Goal: Contribute content: Contribute content

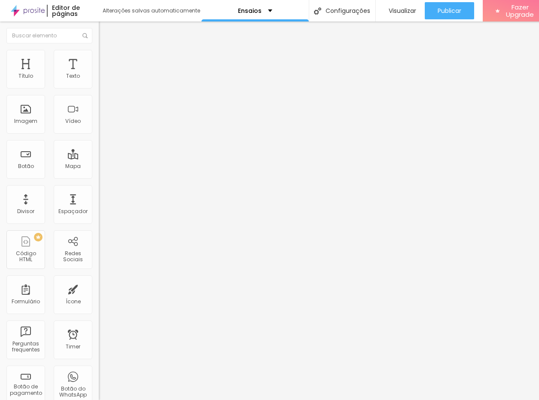
click at [539, 400] on html "Editor de páginas Alterações salvas automaticamente Ensaios Configurações Confi…" at bounding box center [269, 200] width 539 height 400
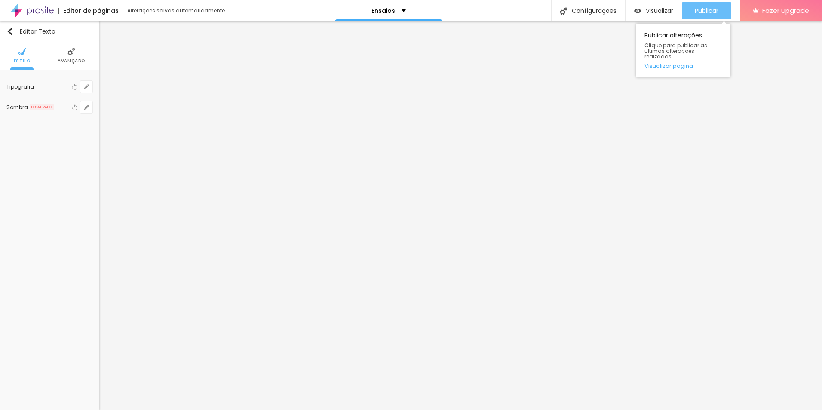
click at [704, 12] on span "Publicar" at bounding box center [707, 10] width 24 height 7
click at [698, 11] on span "Publicar" at bounding box center [707, 10] width 24 height 7
click at [718, 13] on span "Publicar" at bounding box center [707, 10] width 24 height 7
click at [714, 11] on span "Publicar" at bounding box center [707, 10] width 24 height 7
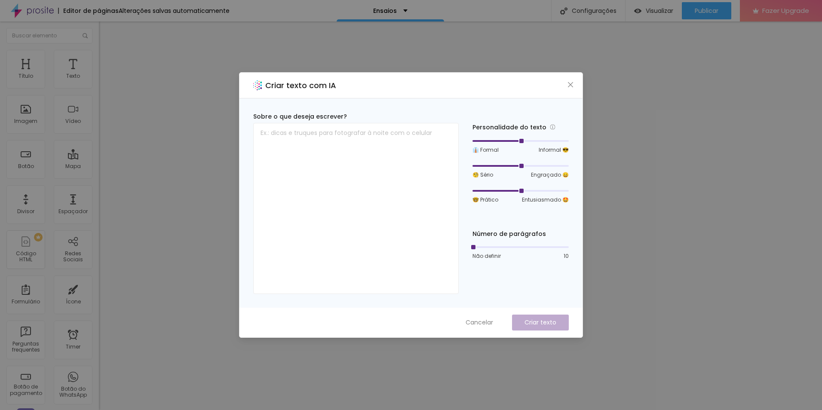
click at [476, 325] on span "Cancelar" at bounding box center [479, 322] width 28 height 9
click at [319, 158] on textarea at bounding box center [355, 208] width 205 height 171
paste textarea "Transforme o Halloween em uma lembrança mágica e cheia de significado! Mais do …"
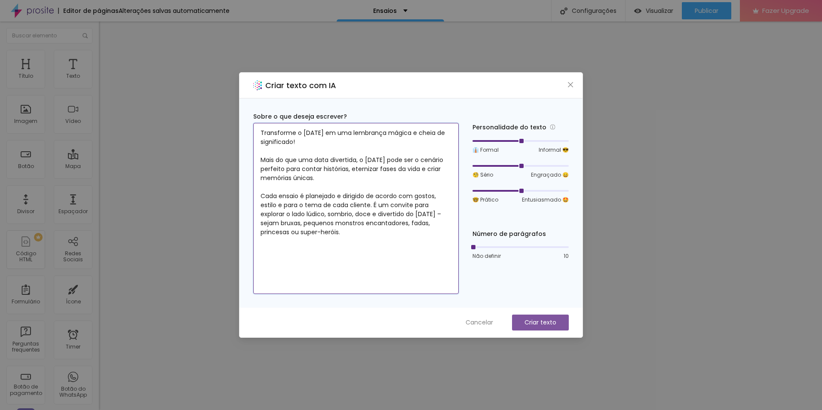
type textarea "Transforme o Halloween em uma lembrança mágica e cheia de significado! Mais do …"
click at [535, 319] on p "Criar texto" at bounding box center [540, 322] width 32 height 9
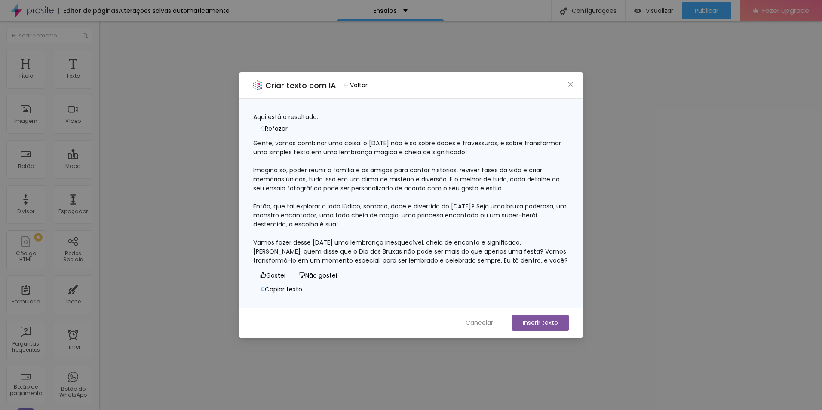
scroll to position [17, 0]
drag, startPoint x: 262, startPoint y: 148, endPoint x: 371, endPoint y: 248, distance: 147.5
click at [371, 248] on div "Gente, vamos combinar uma coisa: o Halloween não é só sobre doces e travessuras…" at bounding box center [410, 202] width 315 height 126
copy div "Imagina só, poder reunir a família e os amigos para contar histórias, reviver f…"
click at [480, 322] on span "Cancelar" at bounding box center [479, 322] width 28 height 9
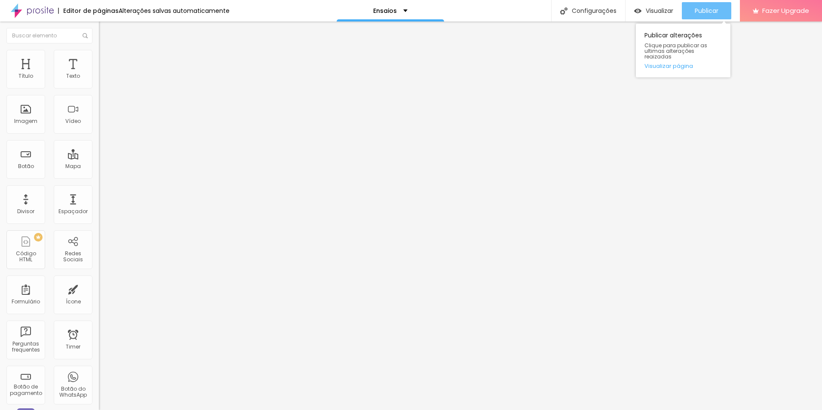
click at [710, 13] on span "Publicar" at bounding box center [707, 10] width 24 height 7
click at [99, 54] on img at bounding box center [103, 54] width 8 height 8
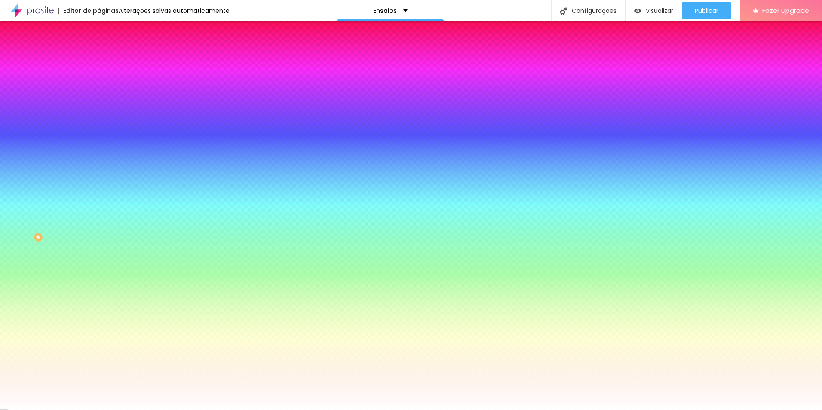
click at [99, 58] on li "Avançado" at bounding box center [148, 62] width 99 height 9
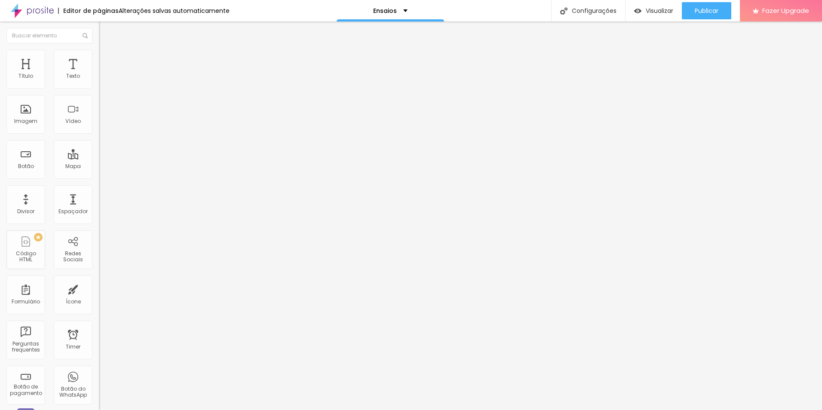
click at [99, 58] on ul "Conteúdo Estilo Avançado" at bounding box center [148, 54] width 99 height 26
click at [107, 59] on span "Estilo" at bounding box center [113, 55] width 13 height 7
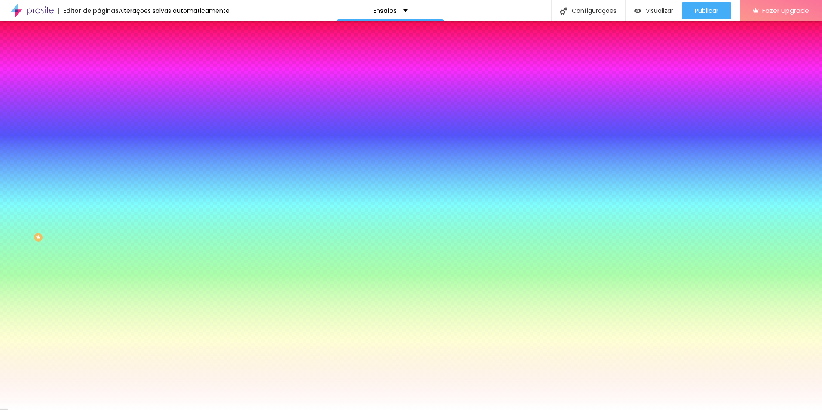
click at [99, 50] on li "Conteúdo" at bounding box center [148, 45] width 99 height 9
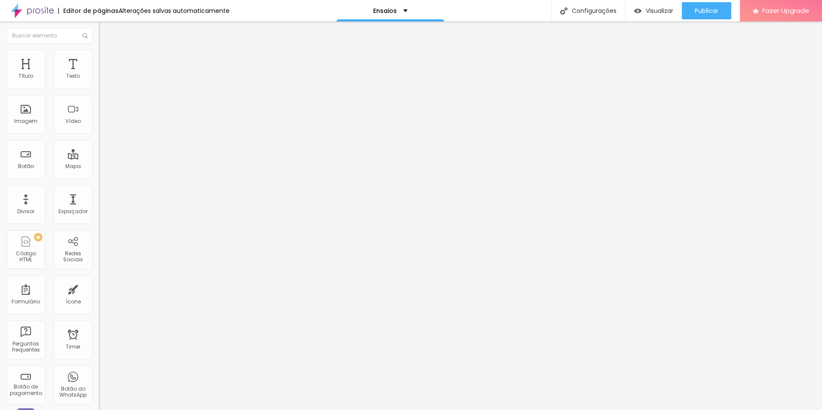
click at [99, 51] on li "Estilo" at bounding box center [148, 54] width 99 height 9
click at [36, 115] on div "Imagem" at bounding box center [25, 114] width 39 height 39
click at [107, 59] on span "Estilo" at bounding box center [113, 55] width 13 height 7
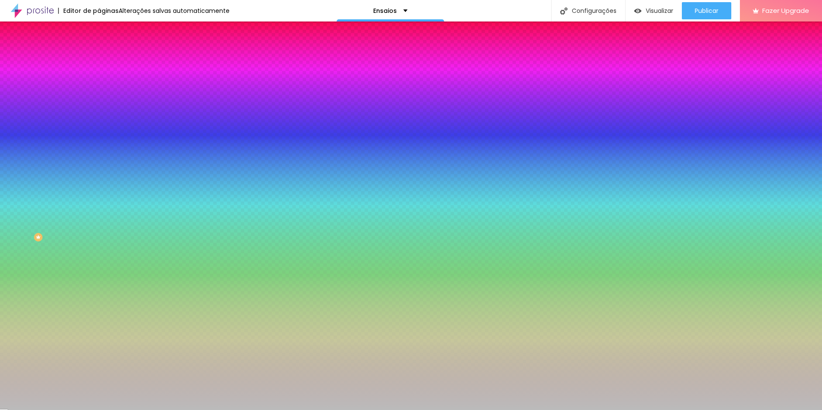
click at [99, 79] on span "Adicionar imagem" at bounding box center [126, 75] width 55 height 7
drag, startPoint x: 11, startPoint y: 28, endPoint x: 37, endPoint y: 64, distance: 44.0
click at [99, 28] on button "Editar Seção" at bounding box center [148, 31] width 99 height 20
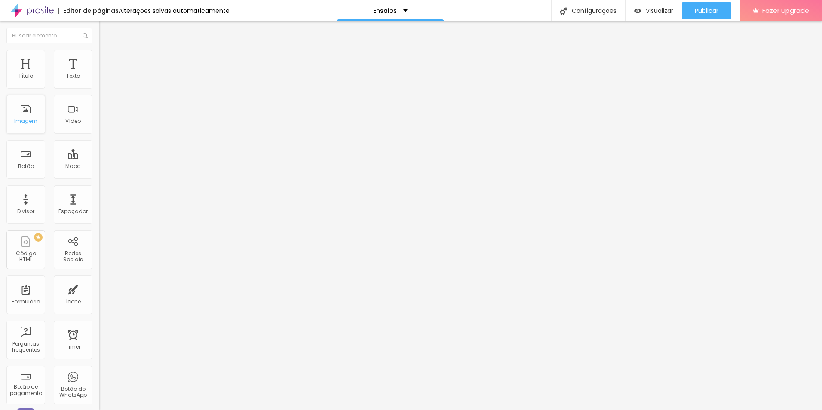
click at [27, 115] on div "Imagem" at bounding box center [25, 114] width 39 height 39
click at [99, 74] on span "Adicionar imagem" at bounding box center [126, 70] width 55 height 7
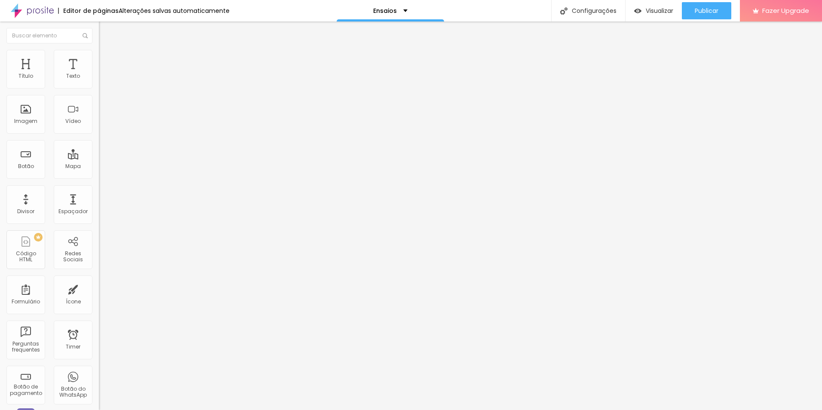
click at [99, 157] on div "Proporção Original Cinema 16:9 Padrão 4:3 Quadrado 1:1 Original" at bounding box center [148, 140] width 99 height 34
click at [99, 135] on span "Original" at bounding box center [109, 130] width 21 height 7
click at [99, 145] on span "Padrão" at bounding box center [108, 141] width 19 height 7
click at [99, 140] on span "Cinema" at bounding box center [109, 135] width 21 height 7
click at [99, 158] on span "Original" at bounding box center [109, 154] width 21 height 7
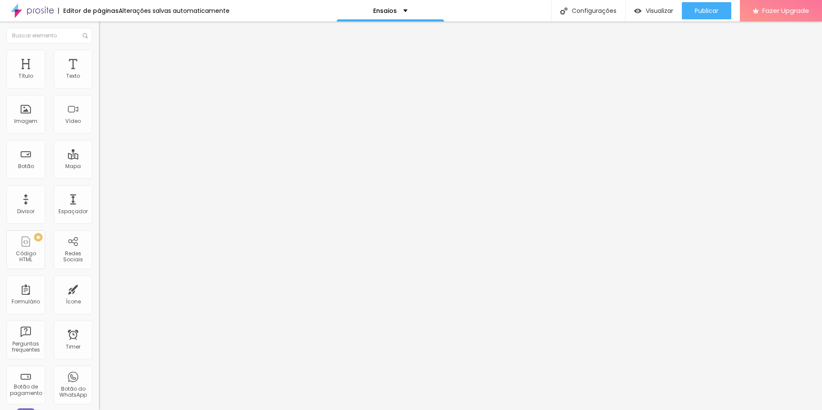
click at [99, 150] on span "Quadrado" at bounding box center [113, 146] width 28 height 7
click at [99, 158] on span "Original" at bounding box center [109, 154] width 21 height 7
click at [107, 58] on span "Estilo" at bounding box center [113, 55] width 13 height 7
type input "5"
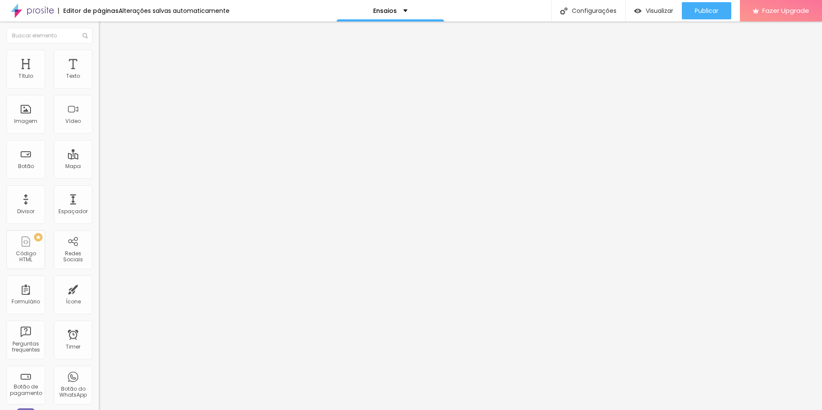
type input "15"
type input "49"
type input "63"
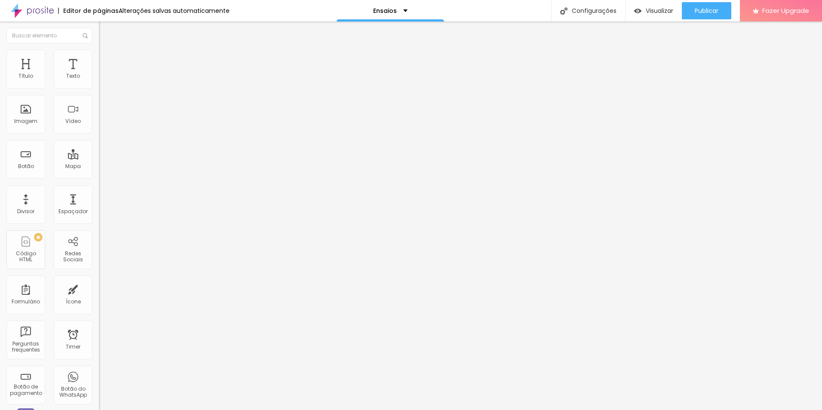
type input "63"
type input "94"
type input "109"
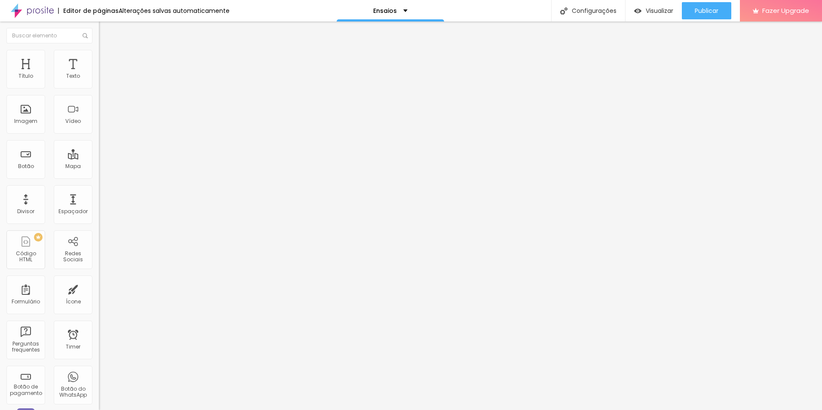
type input "114"
type input "115"
type input "100"
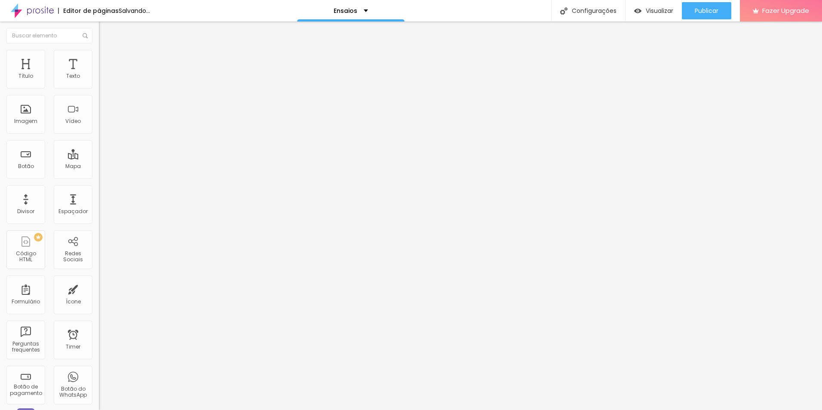
type input "100"
type input "92"
type input "87"
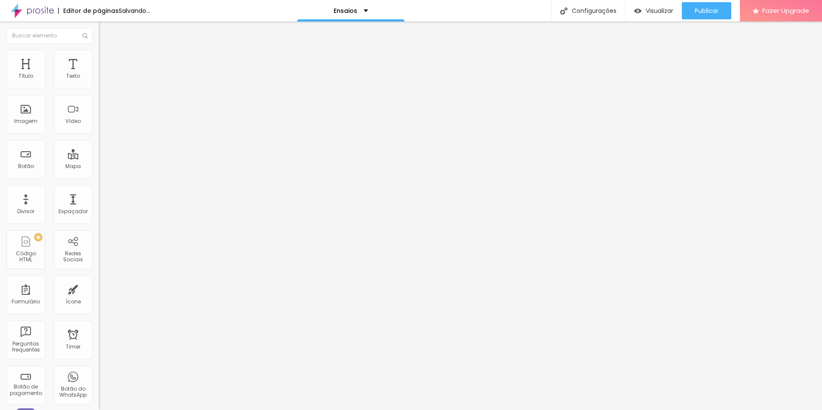
type input "77"
type input "69"
type input "63"
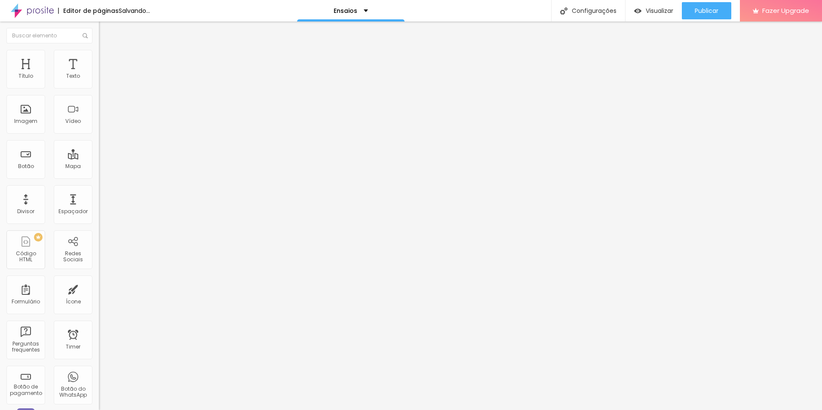
type input "63"
type input "58"
type input "54"
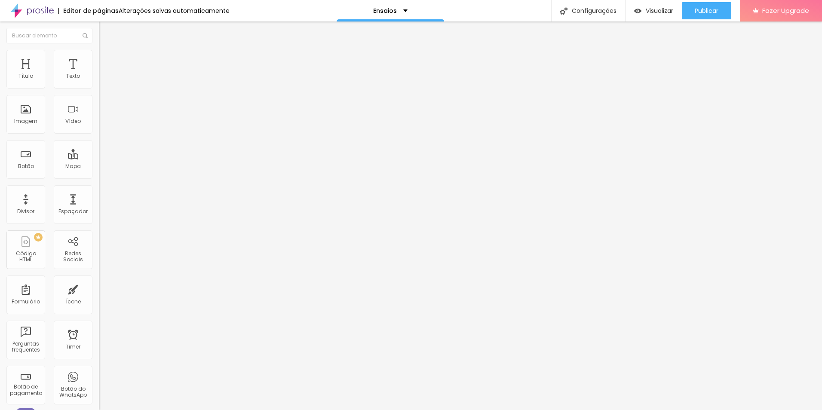
type input "48"
type input "46"
type input "44"
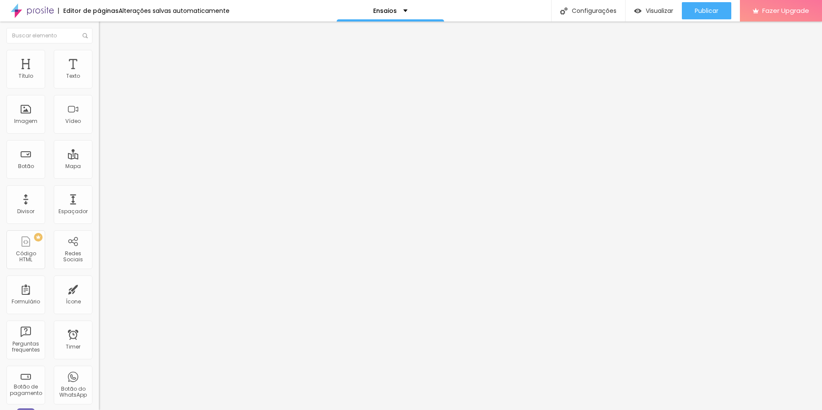
type input "44"
type input "41"
type input "39"
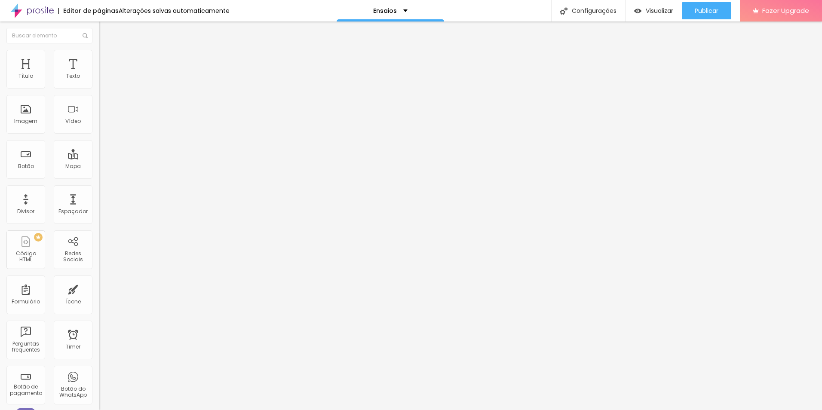
type input "36"
type input "35"
type input "33"
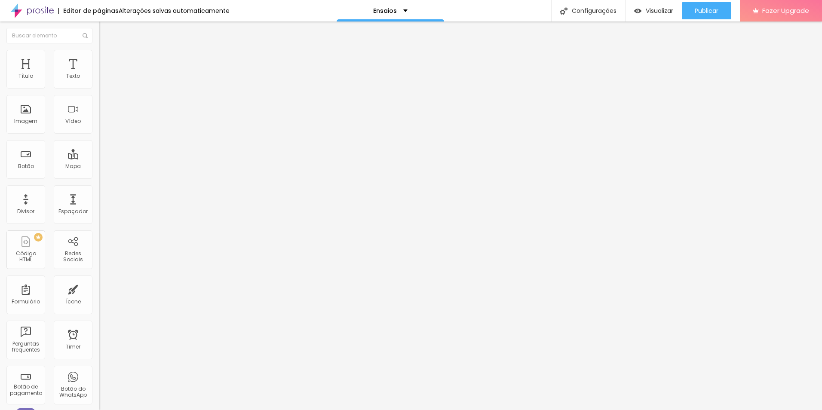
type input "33"
type input "31"
type input "30"
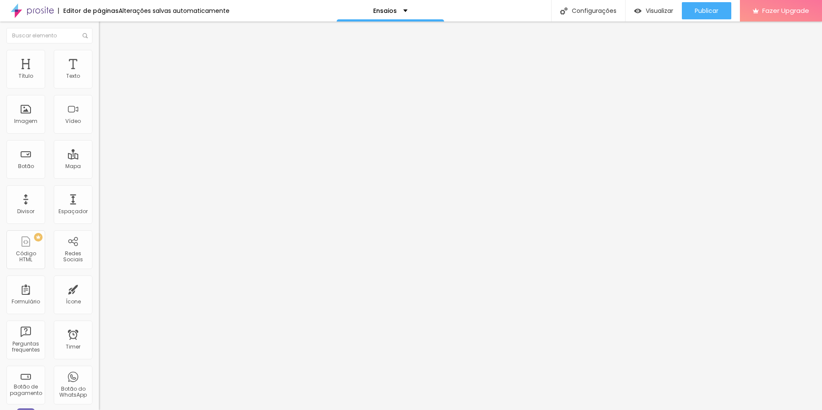
type input "28"
type input "26"
type input "25"
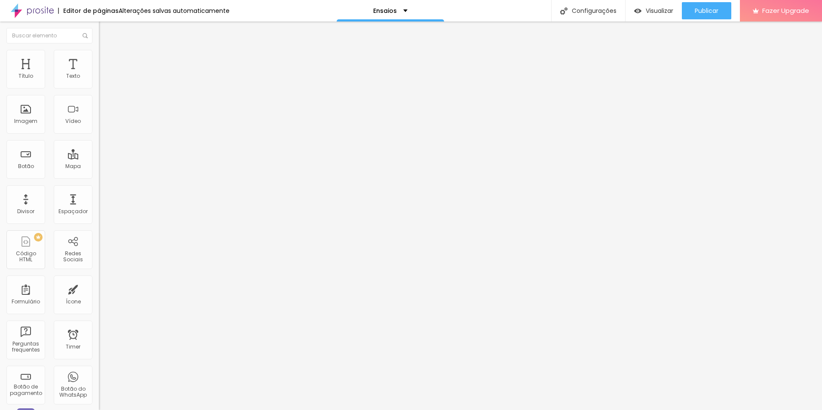
type input "25"
type input "23"
type input "21"
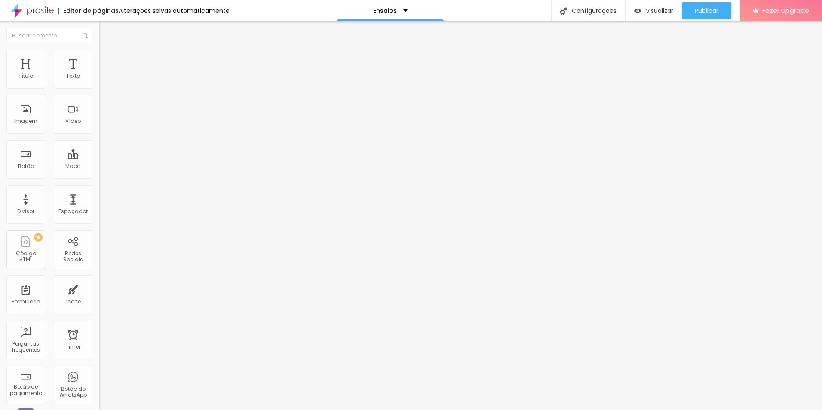
type input "20"
type input "18"
type input "16"
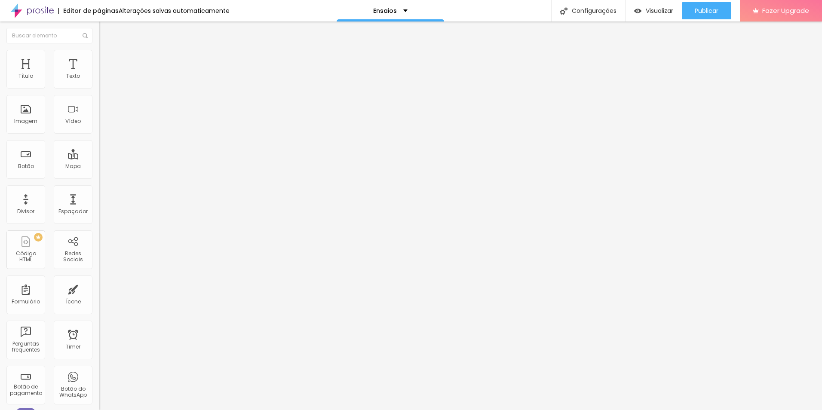
type input "16"
type input "15"
type input "11"
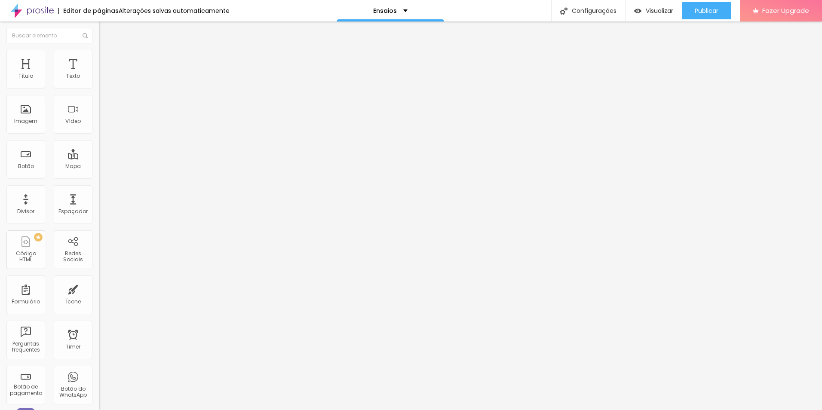
type input "10"
type input "8"
type input "7"
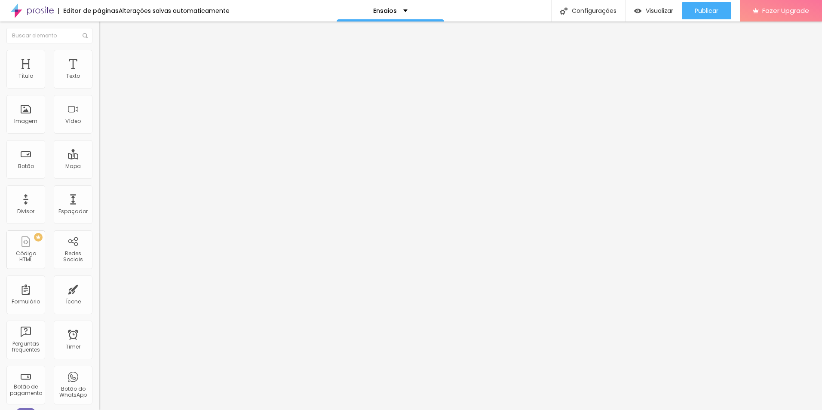
type input "7"
type input "3"
type input "2"
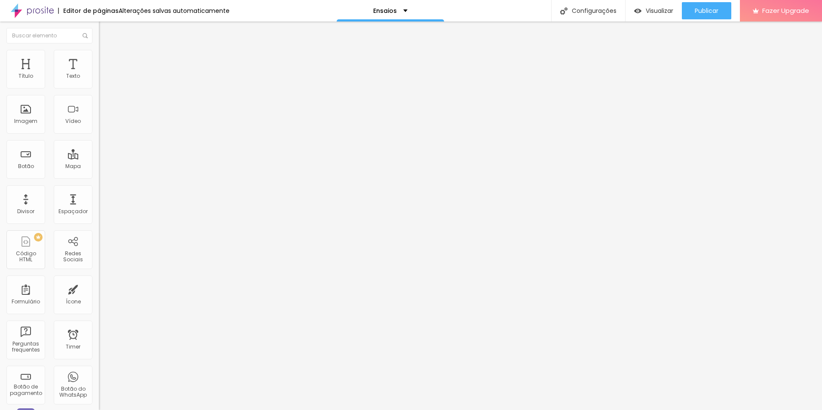
type input "0"
type input "7"
type input "15"
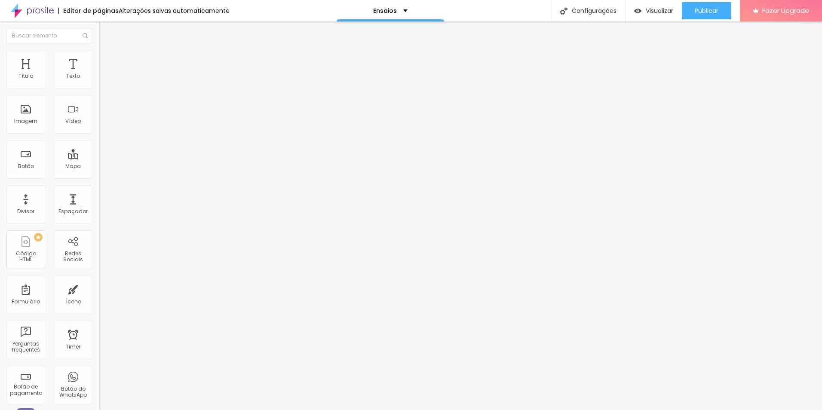
type input "15"
type input "18"
drag, startPoint x: 20, startPoint y: 110, endPoint x: 25, endPoint y: 106, distance: 6.4
type input "18"
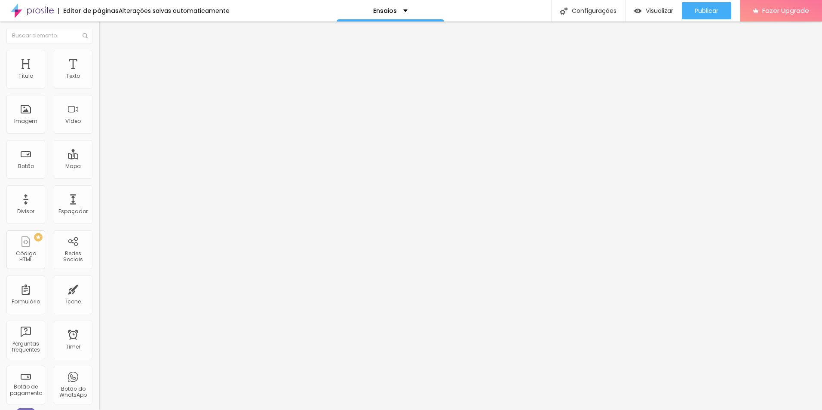
click at [99, 189] on input "range" at bounding box center [126, 192] width 55 height 7
type input "95"
type input "90"
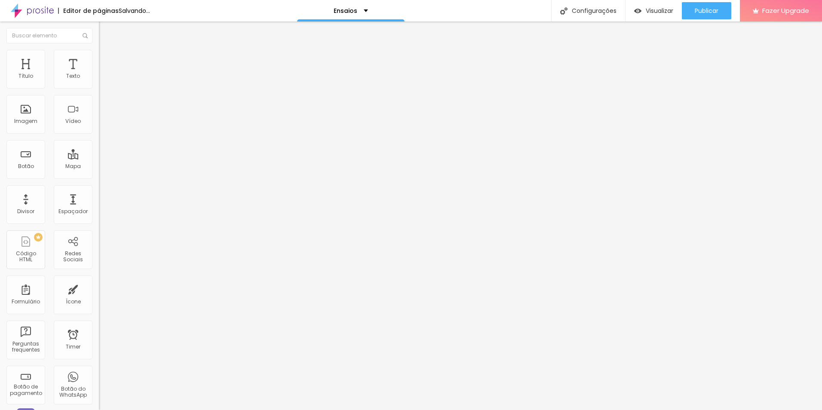
type input "85"
type input "80"
type input "75"
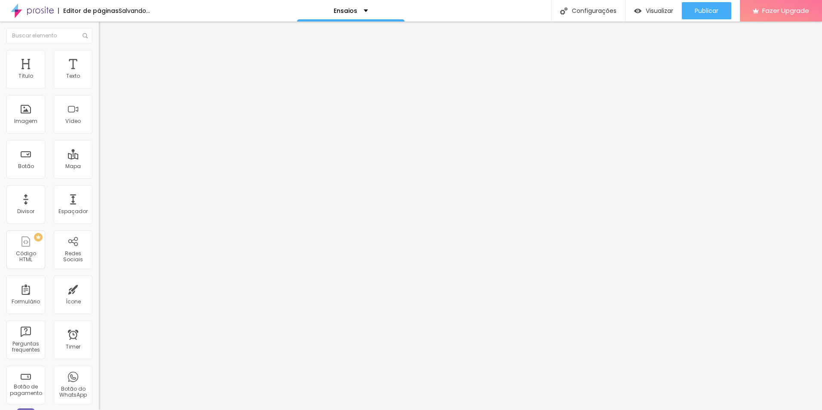
type input "75"
type input "70"
type input "65"
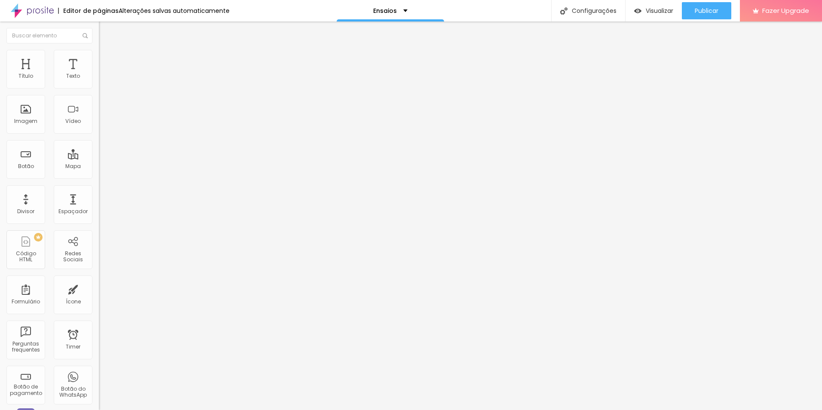
type input "70"
type input "75"
type input "80"
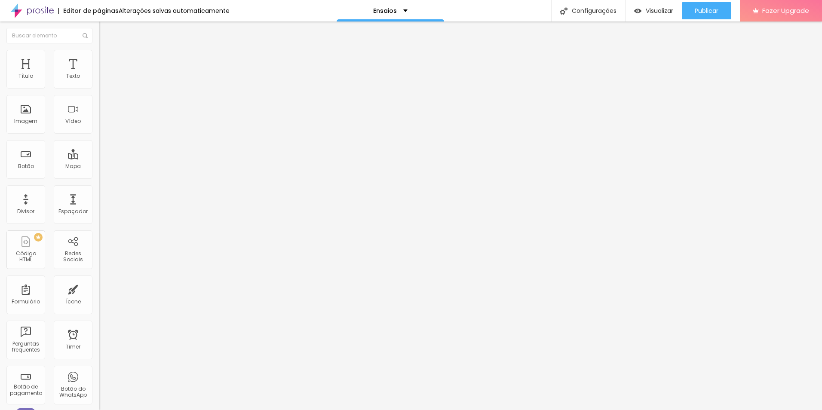
type input "80"
type input "75"
type input "70"
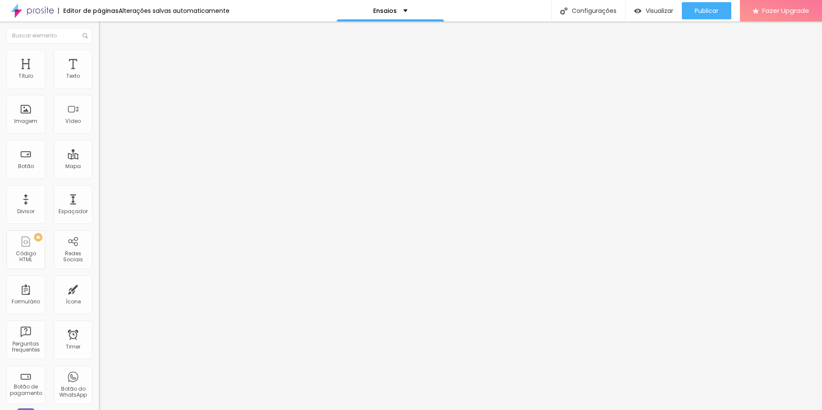
type input "65"
type input "60"
type input "55"
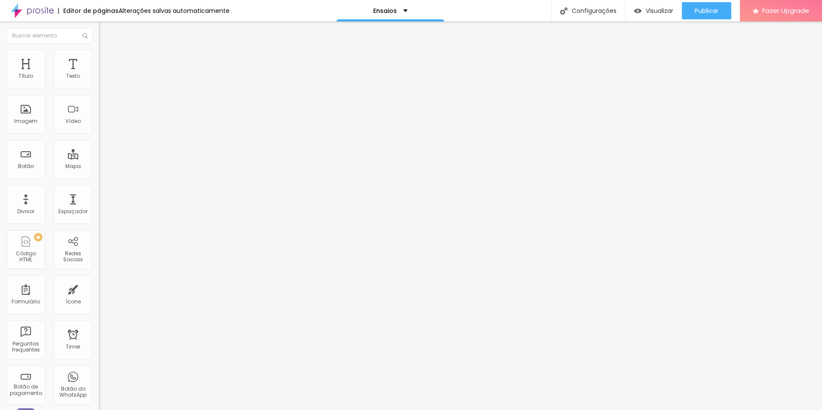
type input "55"
type input "50"
type input "45"
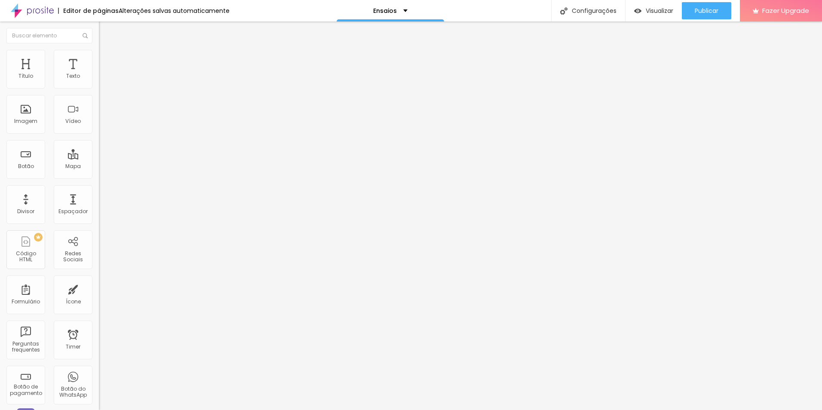
type input "40"
type input "35"
type input "30"
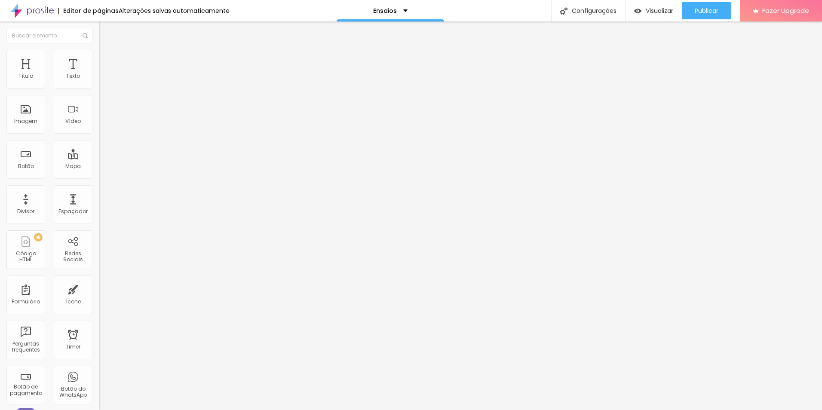
type input "30"
type input "25"
type input "20"
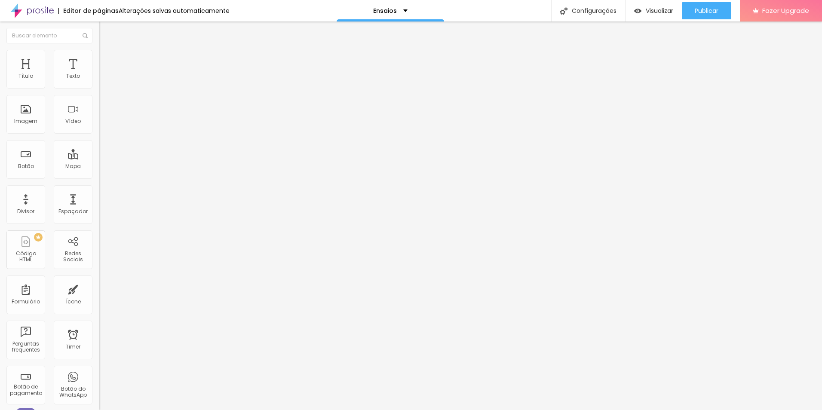
type input "15"
type input "20"
type input "25"
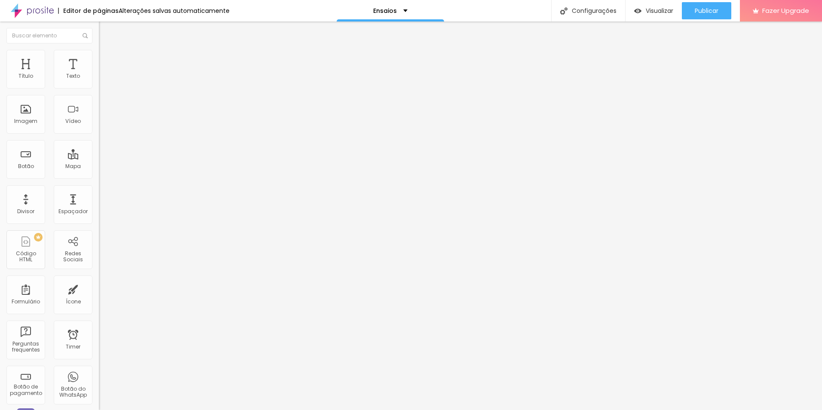
type input "25"
type input "30"
type input "35"
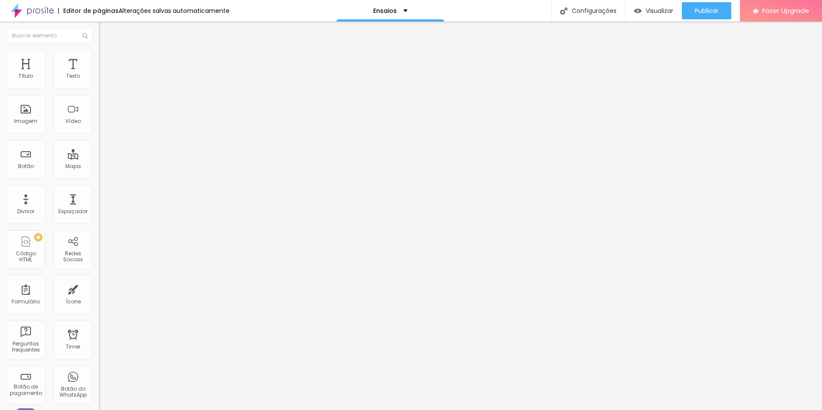
type input "40"
type input "45"
type input "50"
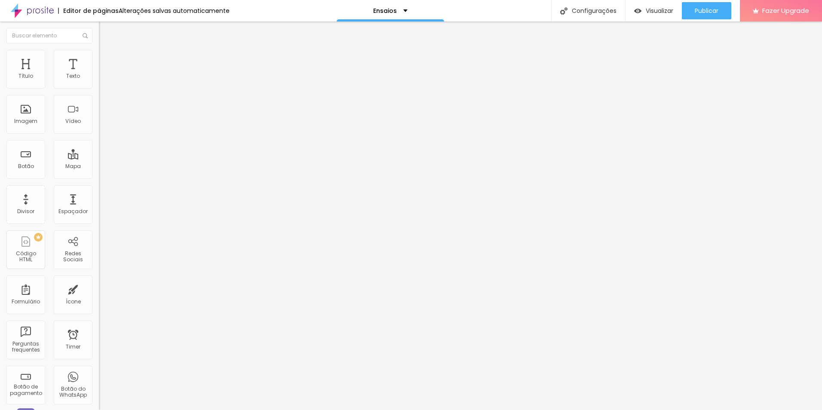
type input "50"
type input "55"
type input "60"
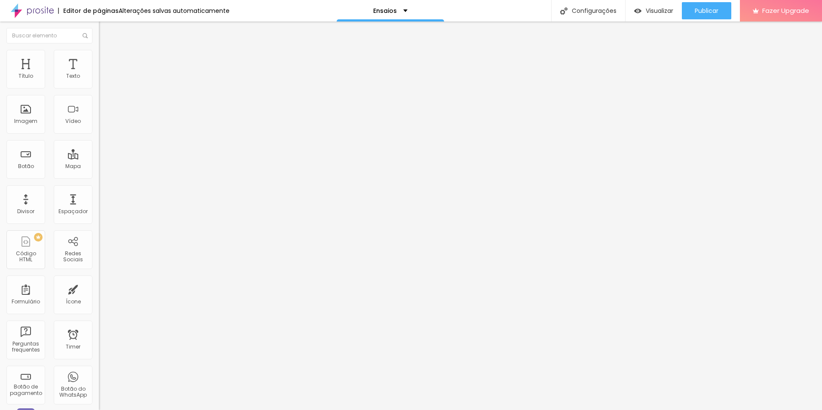
type input "65"
type input "70"
type input "75"
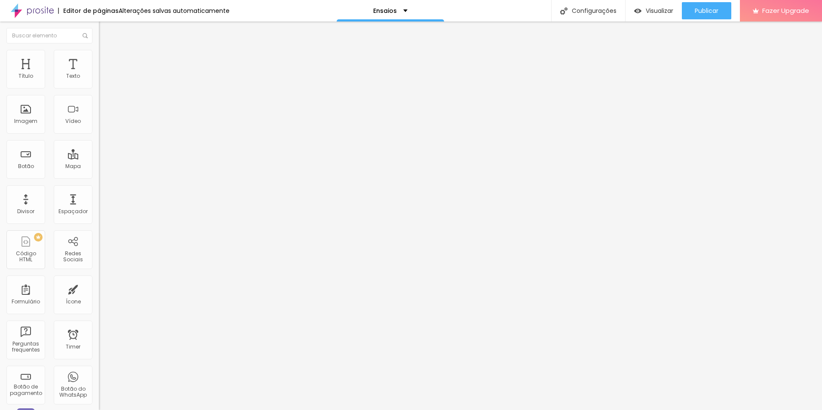
type input "75"
type input "80"
type input "85"
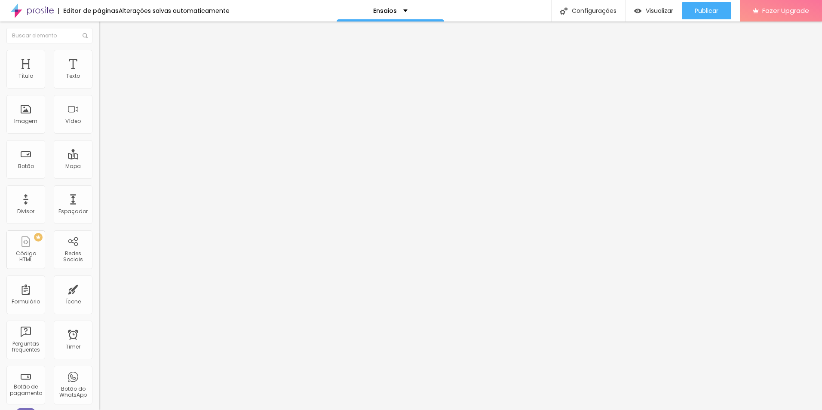
type input "90"
type input "95"
type input "100"
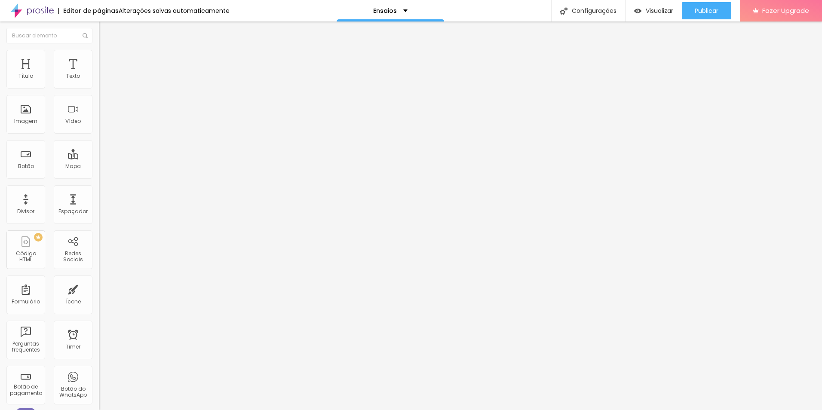
type input "100"
type input "95"
type input "90"
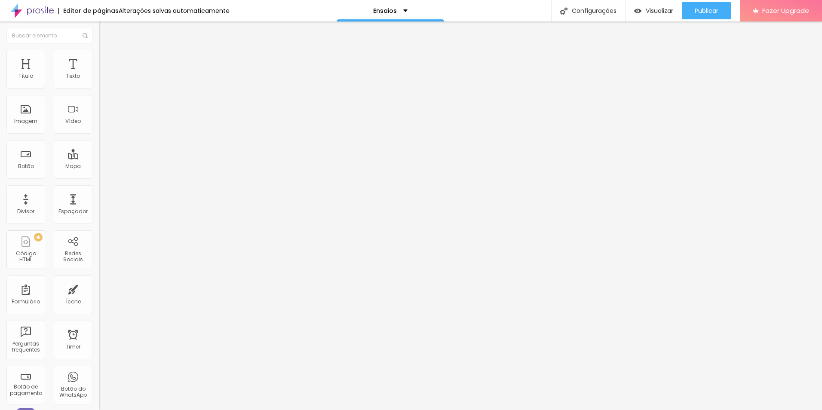
type input "85"
type input "80"
drag, startPoint x: 90, startPoint y: 93, endPoint x: 71, endPoint y: 96, distance: 19.1
type input "80"
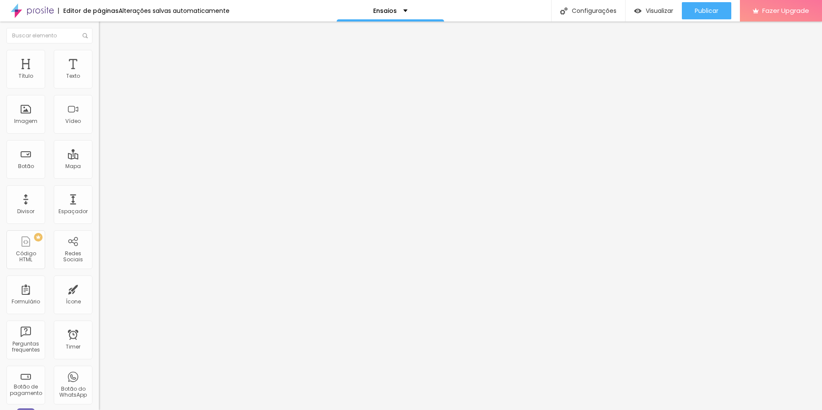
click at [99, 88] on input "range" at bounding box center [126, 84] width 55 height 7
click at [107, 59] on span "Estilo" at bounding box center [113, 55] width 13 height 7
click at [99, 58] on img at bounding box center [103, 62] width 8 height 8
click at [105, 33] on img "button" at bounding box center [108, 31] width 7 height 7
click at [107, 59] on span "Estilo" at bounding box center [113, 55] width 13 height 7
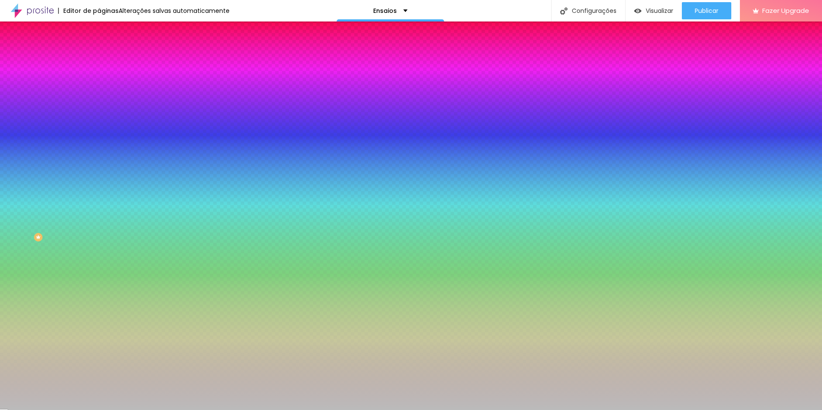
click at [99, 79] on span "Adicionar imagem" at bounding box center [126, 75] width 55 height 7
drag, startPoint x: 84, startPoint y: 125, endPoint x: 89, endPoint y: 124, distance: 5.3
click at [99, 89] on span "Parallax" at bounding box center [109, 85] width 21 height 7
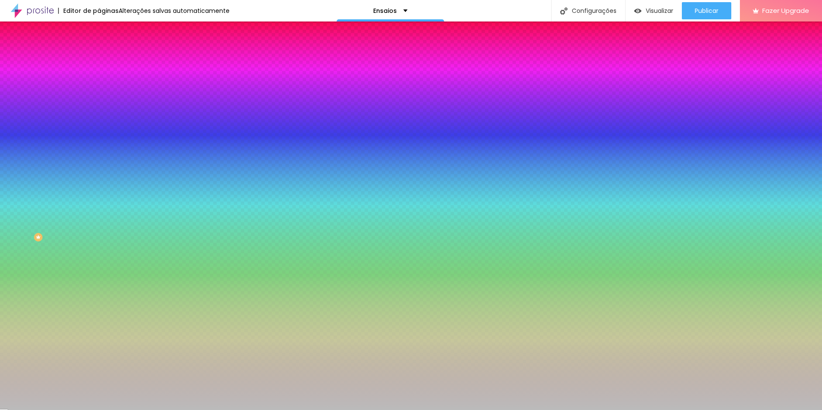
click at [99, 89] on span "Parallax" at bounding box center [109, 85] width 21 height 7
click at [107, 51] on span "Conteúdo" at bounding box center [120, 46] width 27 height 7
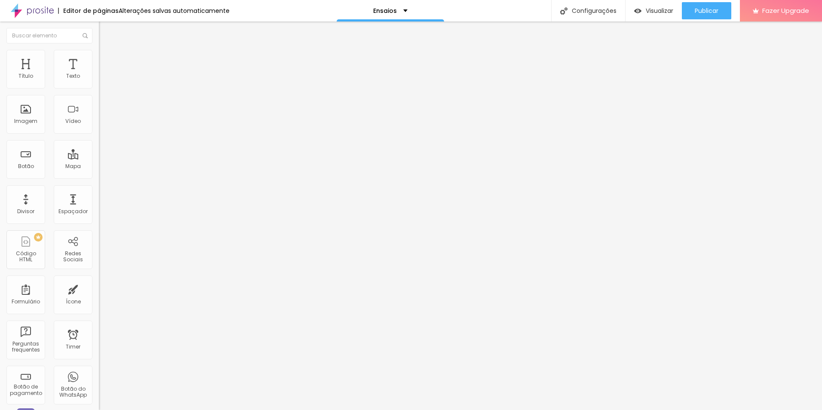
click at [99, 52] on img at bounding box center [103, 54] width 8 height 8
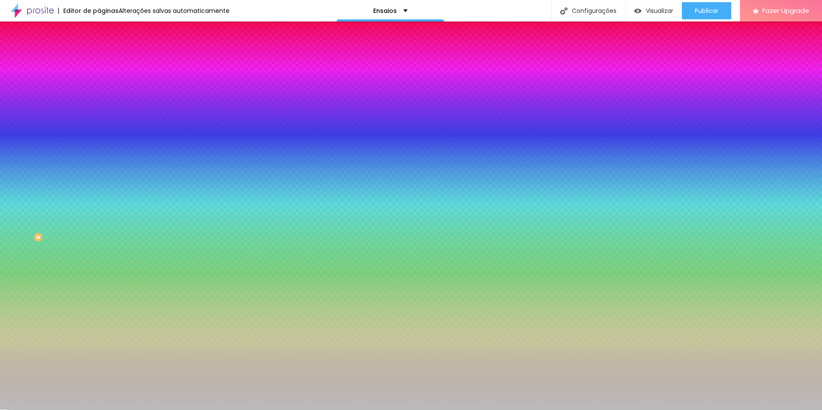
click at [99, 58] on li "Avançado" at bounding box center [148, 62] width 99 height 9
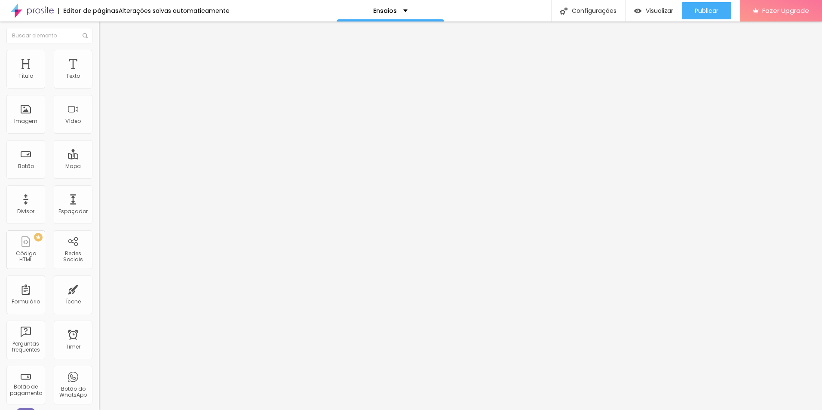
click at [107, 51] on span "Conteúdo" at bounding box center [120, 46] width 27 height 7
click at [99, 78] on span "Encaixotado" at bounding box center [116, 74] width 34 height 7
click at [99, 92] on span "Completo" at bounding box center [112, 87] width 26 height 7
click at [99, 83] on span "Encaixotado" at bounding box center [116, 79] width 34 height 7
click at [99, 52] on li "Estilo" at bounding box center [148, 54] width 99 height 9
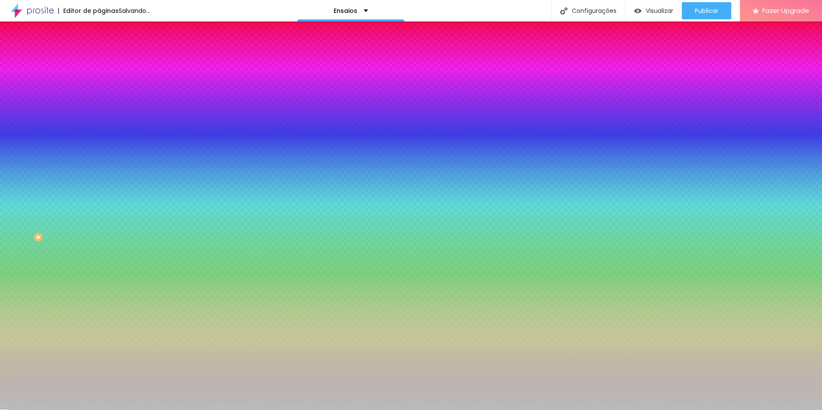
click at [146, 77] on img at bounding box center [148, 74] width 5 height 5
click at [105, 32] on img "button" at bounding box center [108, 31] width 7 height 7
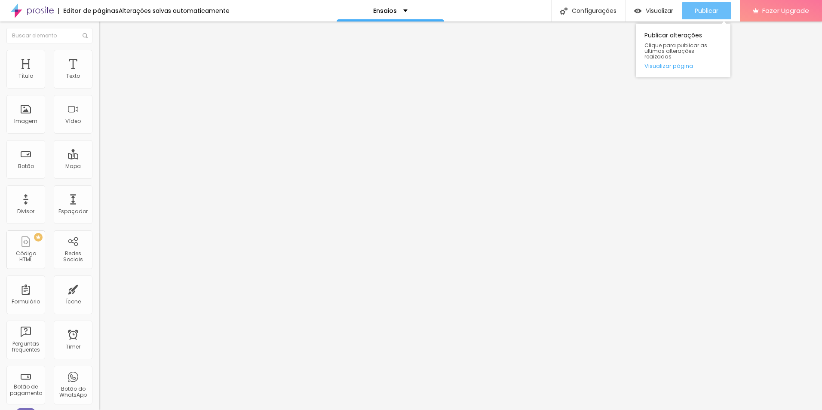
click at [703, 12] on span "Publicar" at bounding box center [707, 10] width 24 height 7
click at [99, 53] on li "Estilo" at bounding box center [148, 54] width 99 height 9
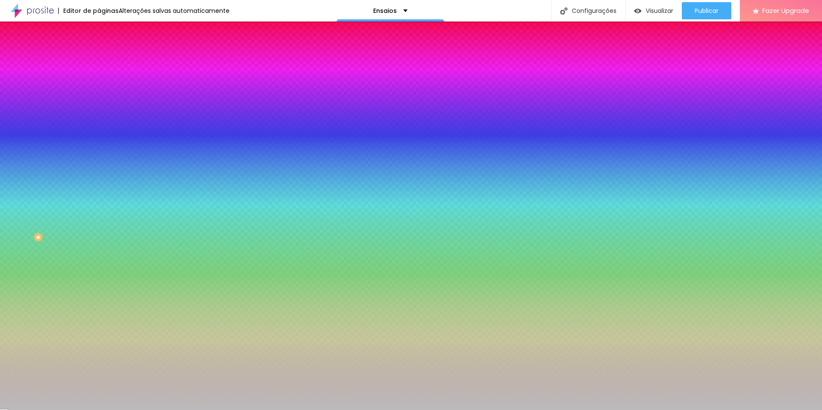
click at [99, 154] on button "button" at bounding box center [105, 149] width 12 height 9
click at [185, 410] on div at bounding box center [411, 415] width 822 height 0
click at [112, 410] on div at bounding box center [411, 410] width 822 height 0
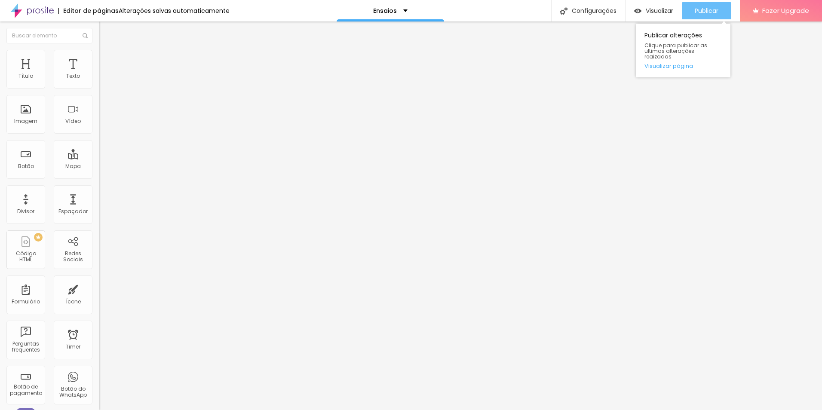
click at [710, 9] on span "Publicar" at bounding box center [707, 10] width 24 height 7
click at [704, 10] on span "Publicar" at bounding box center [707, 10] width 24 height 7
